Goal: Transaction & Acquisition: Purchase product/service

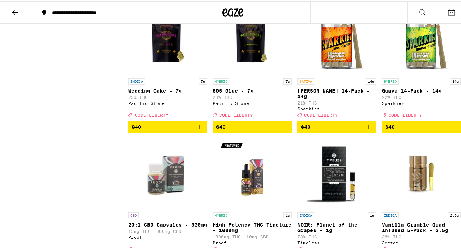
scroll to position [5656, 0]
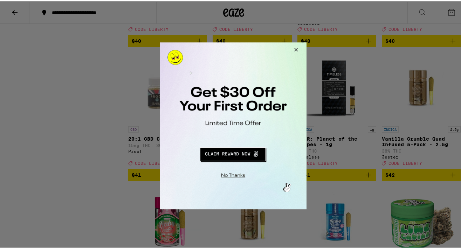
click at [298, 52] on button "Close Modal" at bounding box center [295, 50] width 19 height 17
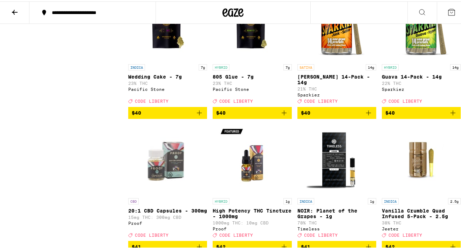
scroll to position [5692, 0]
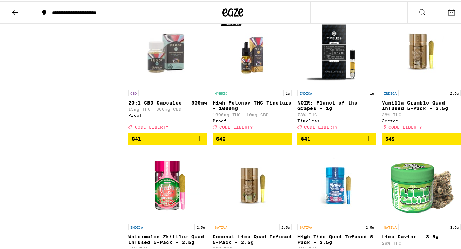
click at [414, 8] on span "$40" at bounding box center [422, 3] width 72 height 8
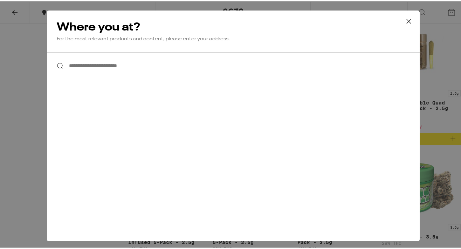
click at [410, 19] on button at bounding box center [409, 20] width 22 height 22
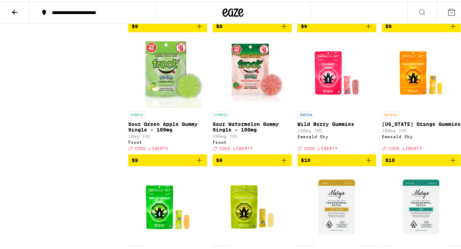
scroll to position [0, 0]
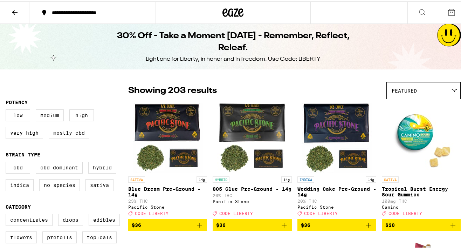
click at [11, 14] on icon at bounding box center [15, 11] width 8 height 8
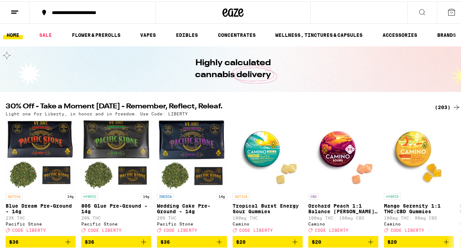
click at [15, 8] on icon at bounding box center [15, 11] width 8 height 8
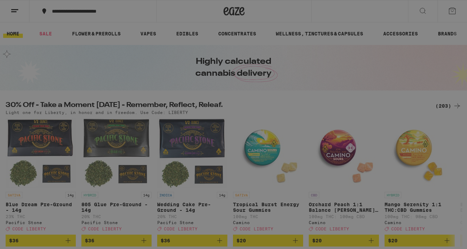
click at [82, 35] on span "Log In" at bounding box center [97, 37] width 66 height 5
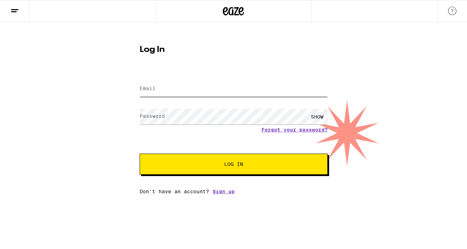
type input "[EMAIL_ADDRESS][DOMAIN_NAME]"
click at [233, 165] on button "Log In" at bounding box center [234, 164] width 188 height 21
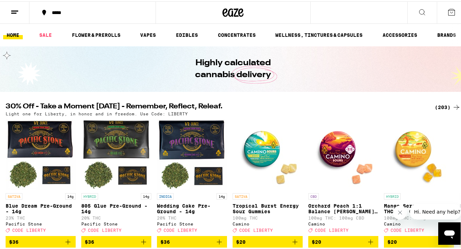
click at [439, 104] on div "(203)" at bounding box center [448, 106] width 26 height 8
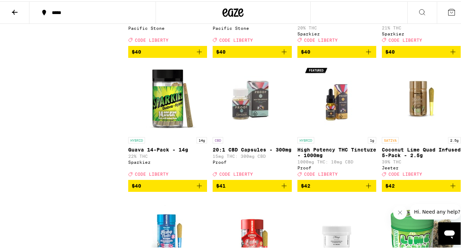
scroll to position [5577, 0]
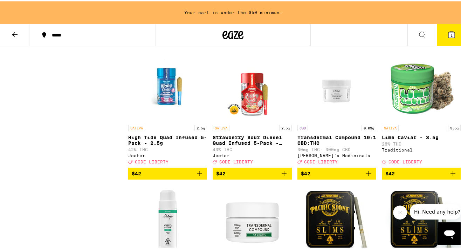
scroll to position [5681, 0]
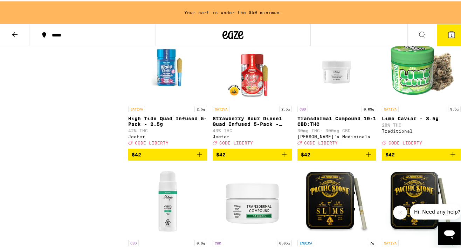
click at [179, 23] on span "$40" at bounding box center [168, 19] width 72 height 8
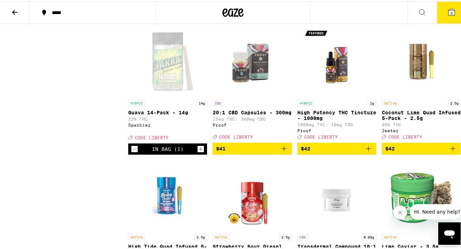
scroll to position [5459, 0]
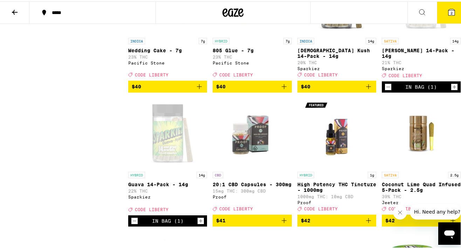
click at [449, 10] on icon at bounding box center [452, 11] width 6 height 6
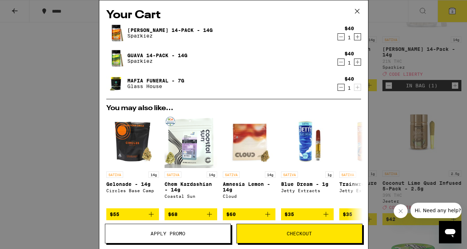
click at [191, 225] on button "Apply Promo" at bounding box center [168, 234] width 126 height 20
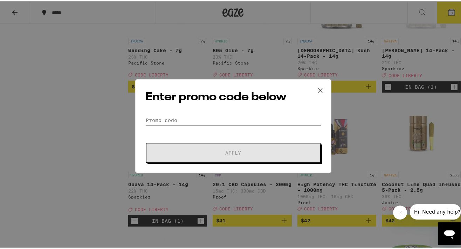
click at [250, 116] on input "Promo Code" at bounding box center [233, 119] width 176 height 11
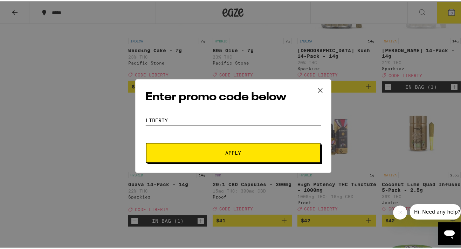
type input "LIBERTY"
click at [231, 151] on button "Apply" at bounding box center [233, 152] width 175 height 20
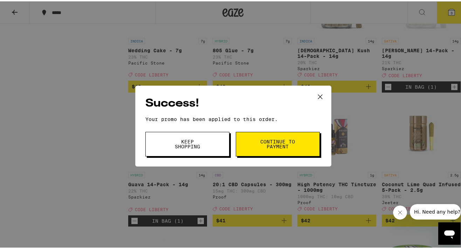
click at [253, 154] on button "Continue to payment" at bounding box center [278, 142] width 84 height 25
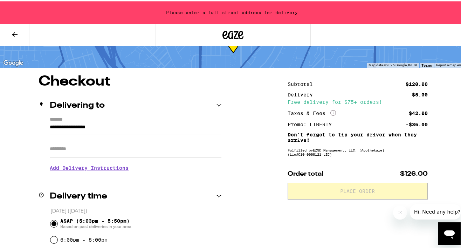
scroll to position [106, 0]
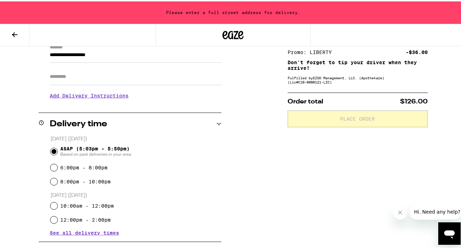
click at [203, 120] on div "Delivery time" at bounding box center [130, 122] width 183 height 22
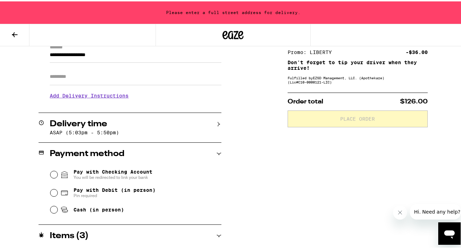
scroll to position [19, 0]
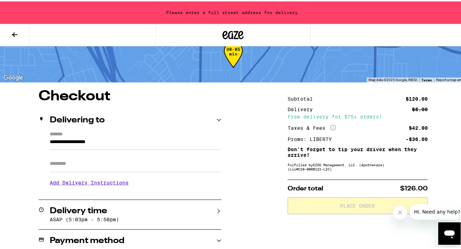
click at [402, 209] on button "Close message from company" at bounding box center [400, 212] width 14 height 14
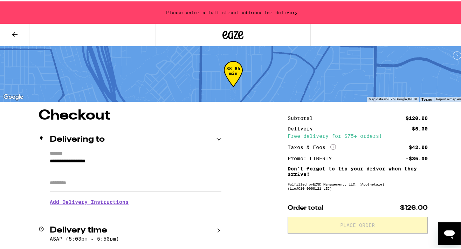
click at [85, 159] on input "**********" at bounding box center [136, 162] width 172 height 12
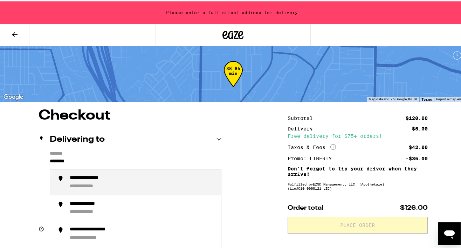
click at [138, 184] on div "**********" at bounding box center [143, 181] width 146 height 15
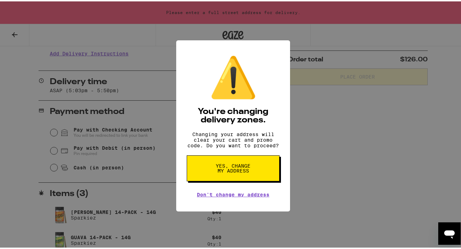
scroll to position [9, 0]
click at [237, 190] on link "Don't change my address" at bounding box center [233, 193] width 73 height 6
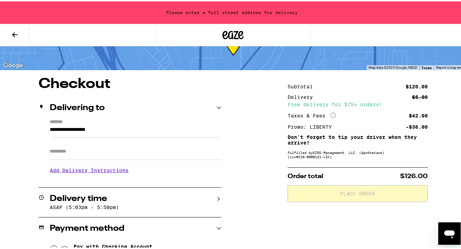
scroll to position [0, 0]
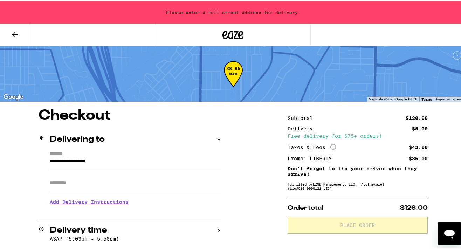
click at [128, 157] on input "**********" at bounding box center [136, 162] width 172 height 12
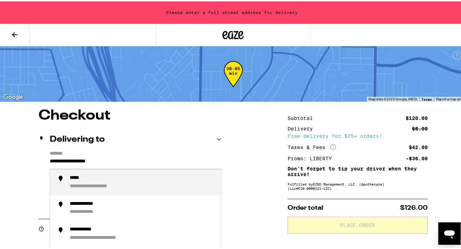
click at [129, 157] on input "**********" at bounding box center [136, 162] width 172 height 12
click at [200, 175] on div "**********" at bounding box center [143, 181] width 146 height 15
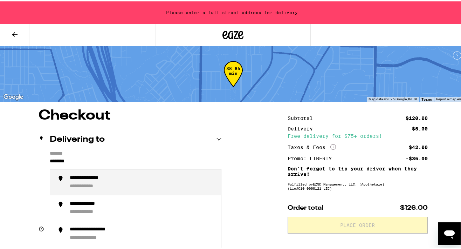
type input "**********"
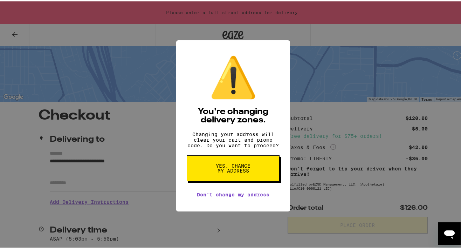
click at [219, 178] on button "Yes, change my address" at bounding box center [233, 167] width 93 height 26
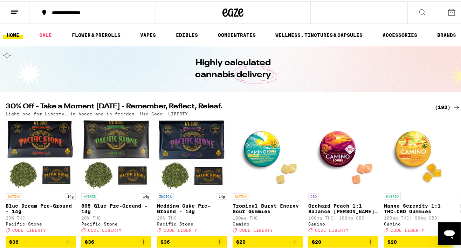
click at [448, 14] on icon at bounding box center [452, 11] width 8 height 8
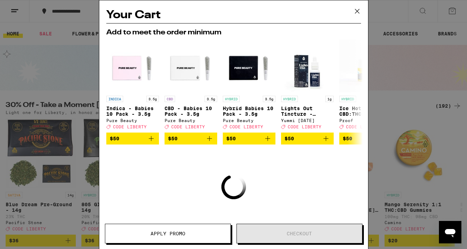
click at [192, 235] on span "Apply Promo" at bounding box center [167, 233] width 125 height 5
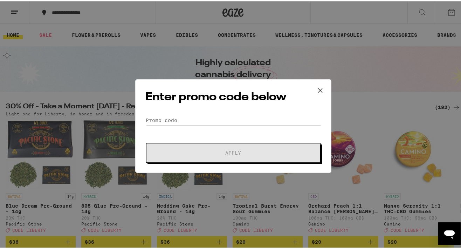
click at [315, 89] on icon at bounding box center [320, 89] width 11 height 11
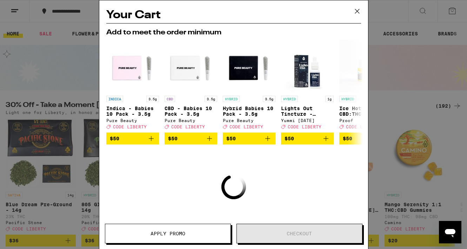
click at [353, 14] on icon at bounding box center [357, 11] width 11 height 11
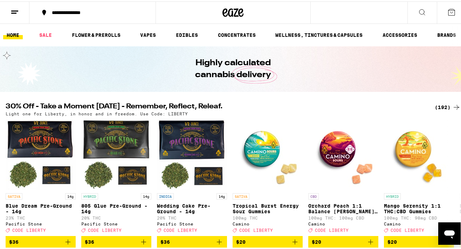
click at [435, 106] on div "(192)" at bounding box center [448, 106] width 26 height 8
click at [436, 106] on div "(192)" at bounding box center [448, 106] width 26 height 8
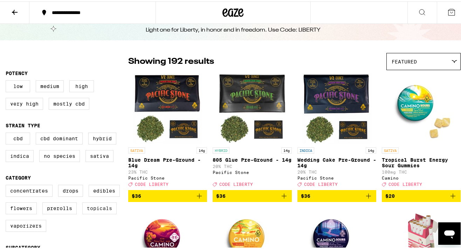
scroll to position [34, 0]
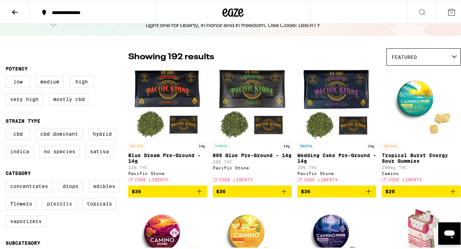
click at [63, 205] on label "Prerolls" at bounding box center [59, 202] width 34 height 12
click at [7, 180] on input "Prerolls" at bounding box center [7, 180] width 0 height 0
checkbox input "true"
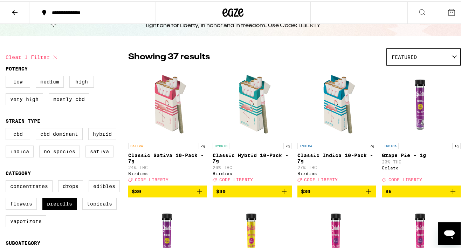
click at [25, 208] on label "Flowers" at bounding box center [21, 202] width 31 height 12
click at [7, 180] on input "Flowers" at bounding box center [7, 180] width 0 height 0
checkbox input "true"
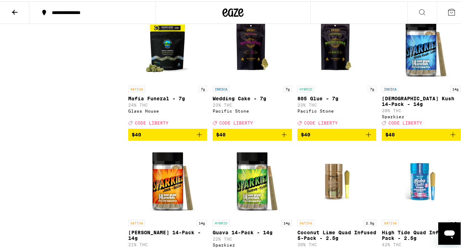
scroll to position [1265, 0]
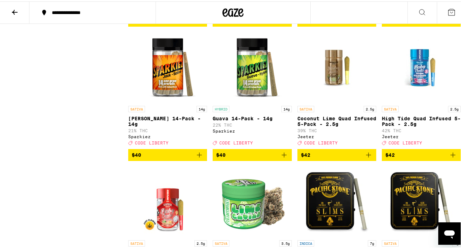
click at [227, 158] on span "$40" at bounding box center [252, 153] width 72 height 8
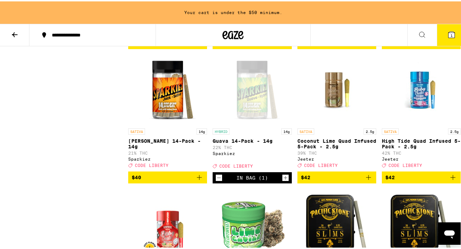
click at [187, 166] on div "SATIVA 14g Jack 14-Pack - 14g 21% THC Sparkiez Deal Created with Sketch. CODE L…" at bounding box center [167, 146] width 79 height 39
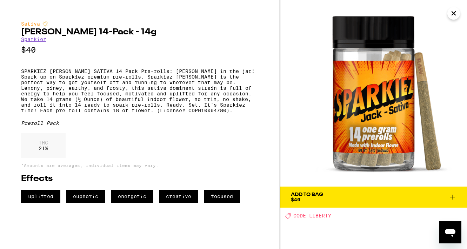
click at [454, 18] on icon "Close" at bounding box center [453, 13] width 8 height 11
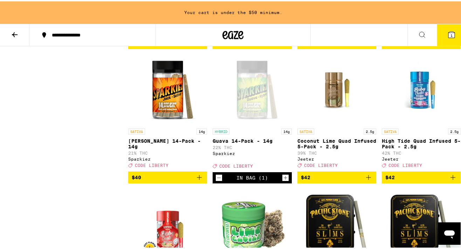
click at [196, 180] on icon "Add to bag" at bounding box center [199, 176] width 8 height 8
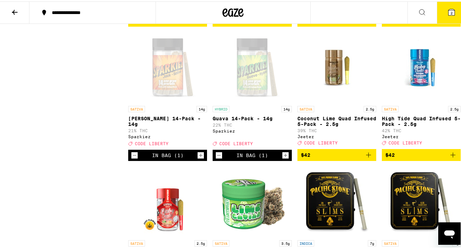
click at [219, 158] on icon "Decrement" at bounding box center [219, 154] width 6 height 8
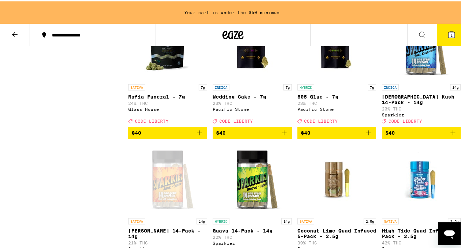
scroll to position [1171, 0]
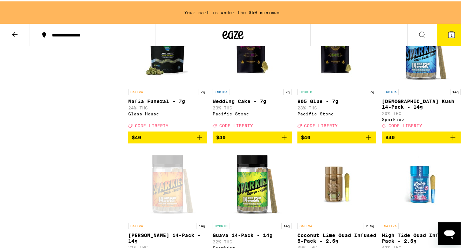
click at [186, 140] on span "$40" at bounding box center [168, 136] width 72 height 8
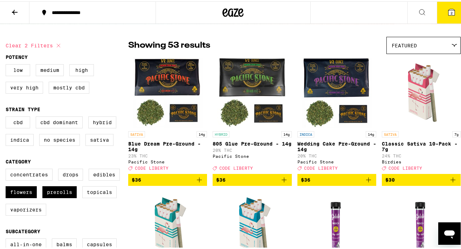
scroll to position [0, 0]
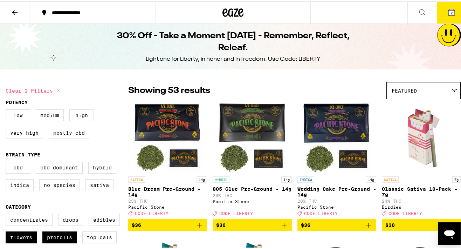
click at [449, 15] on icon at bounding box center [452, 11] width 8 height 8
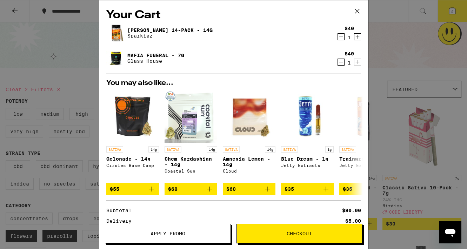
click at [171, 236] on span "Apply Promo" at bounding box center [167, 233] width 35 height 5
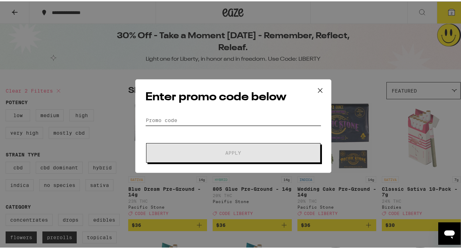
click at [188, 118] on input "Promo Code" at bounding box center [233, 119] width 176 height 11
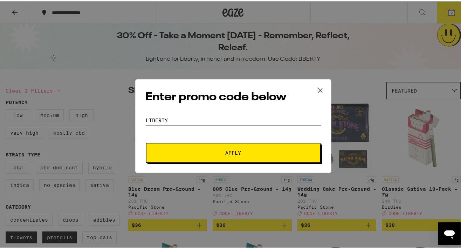
type input "LIBERTY"
click at [231, 151] on button "Apply" at bounding box center [233, 152] width 175 height 20
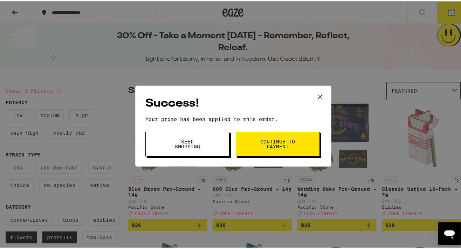
click at [264, 142] on span "Continue to payment" at bounding box center [278, 143] width 36 height 10
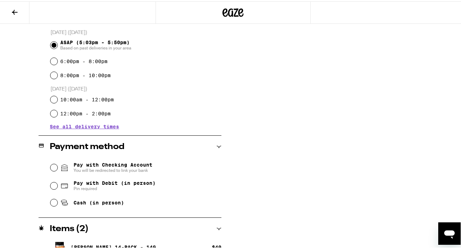
scroll to position [231, 0]
